Goal: Task Accomplishment & Management: Manage account settings

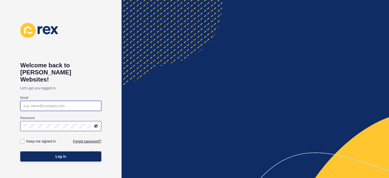
type input "[EMAIL_ADDRESS][DOMAIN_NAME]"
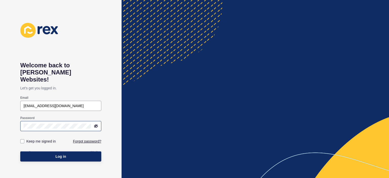
click at [97, 124] on icon at bounding box center [96, 126] width 4 height 4
click at [20, 120] on div "Password" at bounding box center [61, 124] width 82 height 16
click at [62, 154] on span "Log in" at bounding box center [61, 156] width 11 height 5
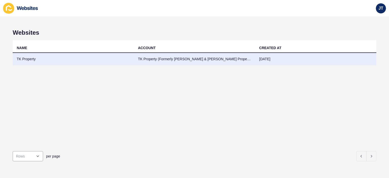
click at [188, 57] on td "TK Property (Formerly [PERSON_NAME] & [PERSON_NAME] Property Specialists)" at bounding box center [194, 59] width 121 height 12
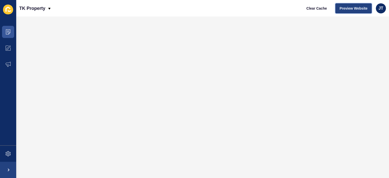
click at [359, 9] on span "Preview Website" at bounding box center [354, 8] width 28 height 5
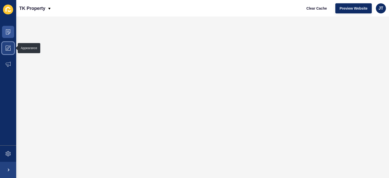
click at [9, 47] on icon at bounding box center [8, 48] width 5 height 5
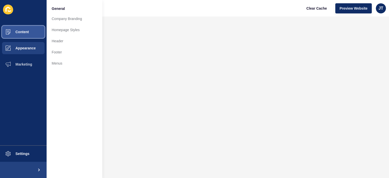
click at [14, 33] on span "Content" at bounding box center [14, 32] width 30 height 4
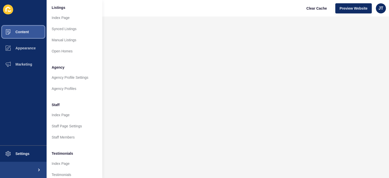
scroll to position [101, 0]
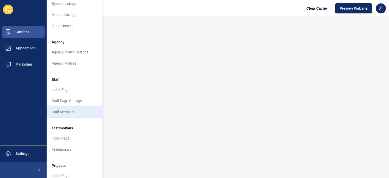
click at [66, 112] on link "Staff Members" at bounding box center [75, 111] width 56 height 11
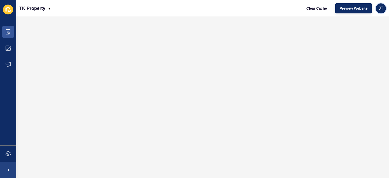
click at [384, 8] on div "JT" at bounding box center [381, 8] width 10 height 10
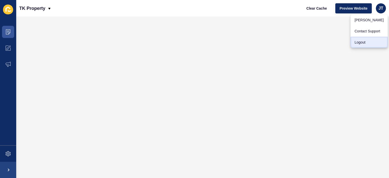
click at [365, 43] on link "Logout" at bounding box center [369, 42] width 37 height 11
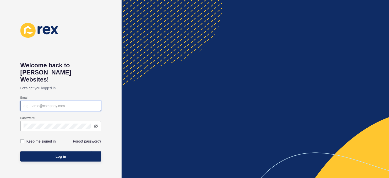
type input "[EMAIL_ADDRESS][DOMAIN_NAME]"
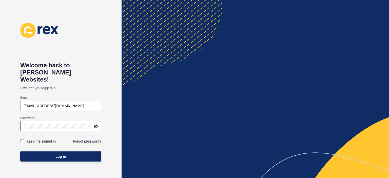
click at [96, 125] on icon at bounding box center [96, 126] width 3 height 3
click at [17, 119] on div "Welcome back to [PERSON_NAME] Websites! Let's get you logged in. Email [EMAIL_A…" at bounding box center [61, 89] width 122 height 178
click at [46, 152] on button "Log in" at bounding box center [60, 157] width 81 height 10
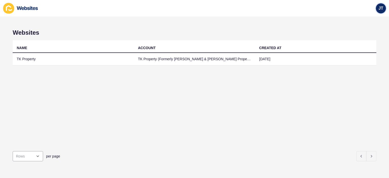
click at [382, 9] on span "JT" at bounding box center [381, 8] width 5 height 5
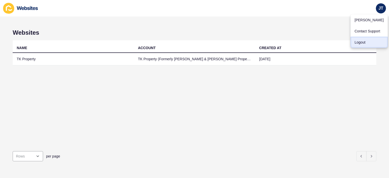
click at [369, 42] on link "Logout" at bounding box center [369, 42] width 37 height 11
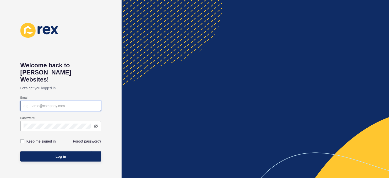
type input "[EMAIL_ADDRESS][DOMAIN_NAME]"
